Goal: Task Accomplishment & Management: Complete application form

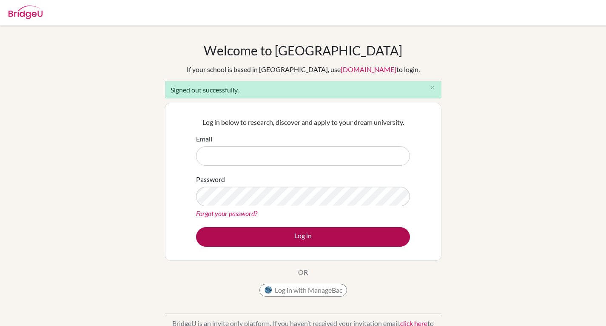
type input "[PERSON_NAME][EMAIL_ADDRESS][DOMAIN_NAME]"
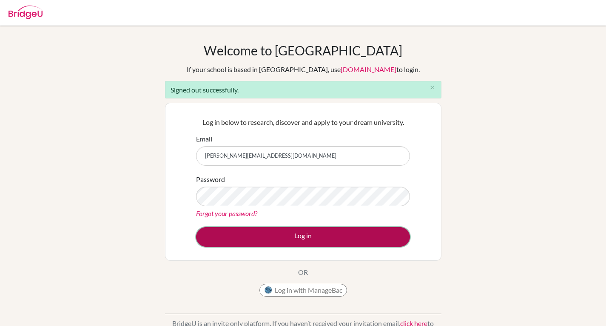
click at [279, 240] on button "Log in" at bounding box center [303, 237] width 214 height 20
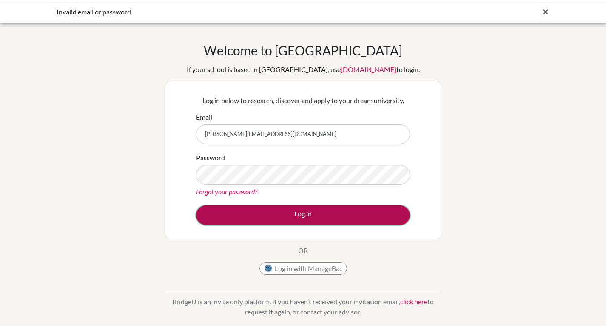
click at [295, 215] on button "Log in" at bounding box center [303, 215] width 214 height 20
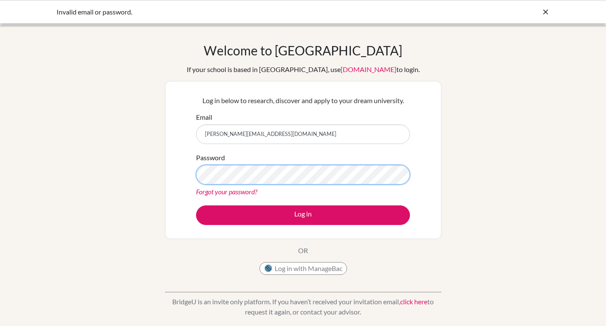
click at [126, 166] on div "Welcome to BridgeU If your school is based in China, use app.bridge-u.com.cn to…" at bounding box center [303, 182] width 606 height 278
click at [196, 205] on button "Log in" at bounding box center [303, 215] width 214 height 20
